Goal: Information Seeking & Learning: Learn about a topic

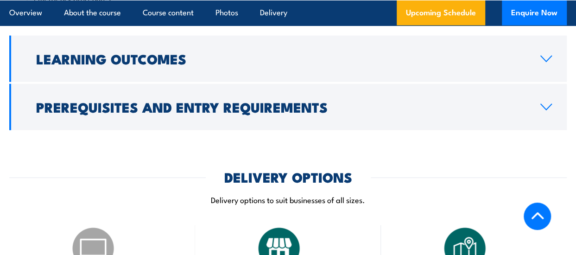
scroll to position [1159, 0]
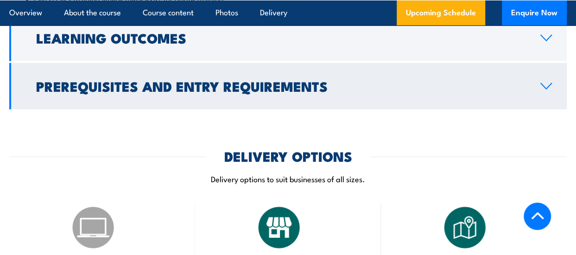
click at [543, 83] on icon at bounding box center [546, 86] width 11 height 6
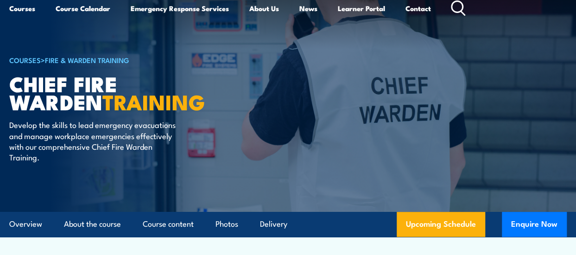
scroll to position [46, 0]
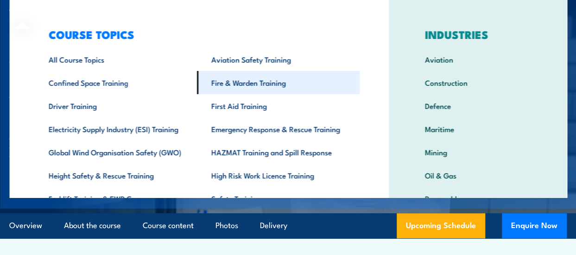
click at [234, 83] on link "Fire & Warden Training" at bounding box center [277, 82] width 163 height 23
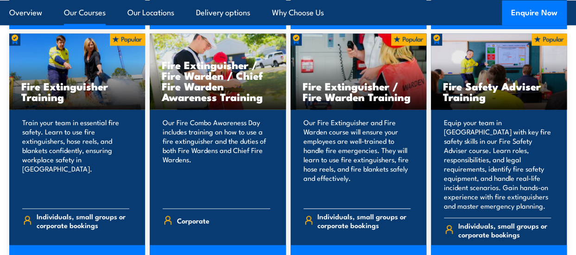
scroll to position [1020, 0]
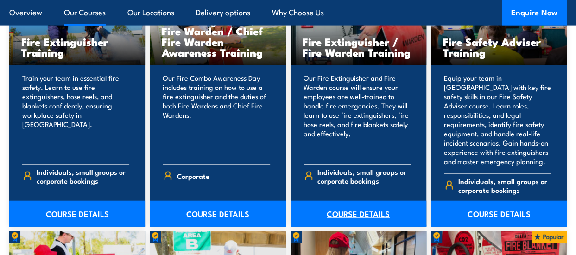
click at [355, 202] on link "COURSE DETAILS" at bounding box center [359, 214] width 136 height 26
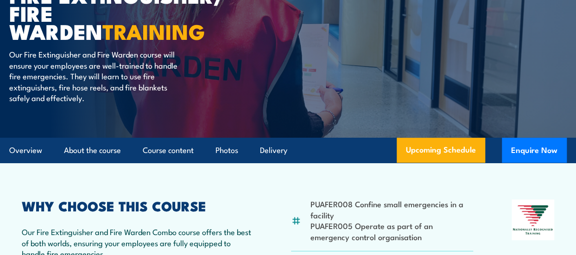
scroll to position [185, 0]
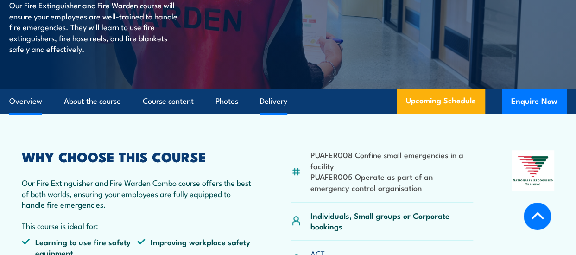
click at [265, 101] on link "Delivery" at bounding box center [273, 101] width 27 height 25
